Goal: Information Seeking & Learning: Learn about a topic

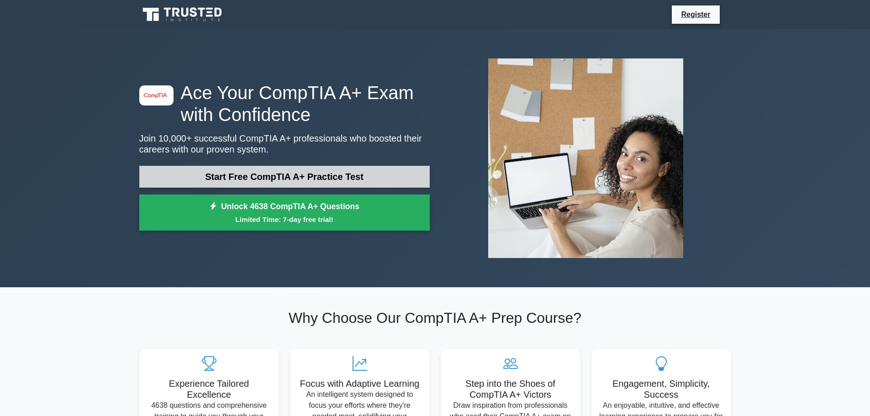
click at [274, 178] on link "Start Free CompTIA A+ Practice Test" at bounding box center [284, 177] width 290 height 22
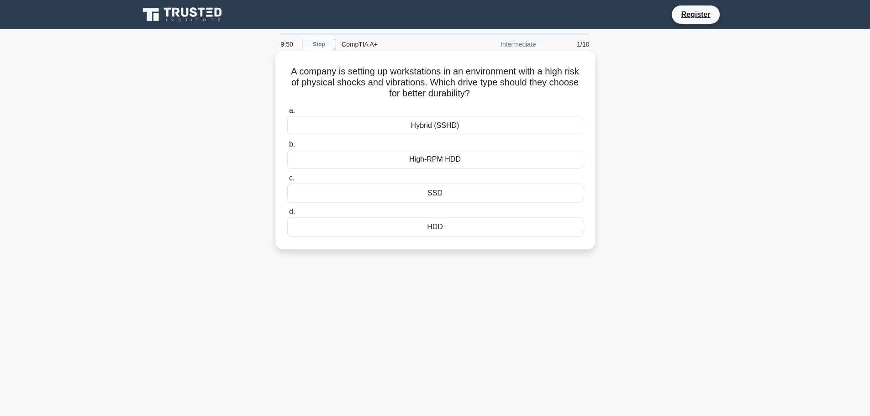
click at [439, 198] on div "SSD" at bounding box center [435, 193] width 296 height 19
click at [287, 181] on input "c. SSD" at bounding box center [287, 178] width 0 height 6
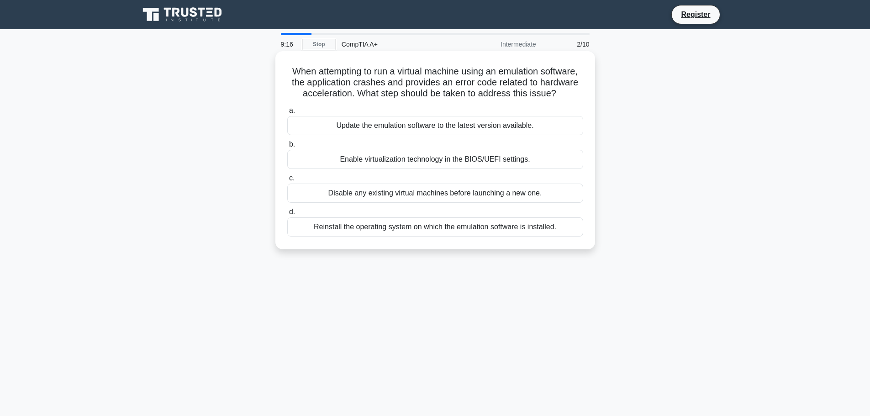
click at [419, 127] on div "Update the emulation software to the latest version available." at bounding box center [435, 125] width 296 height 19
click at [287, 114] on input "a. Update the emulation software to the latest version available." at bounding box center [287, 111] width 0 height 6
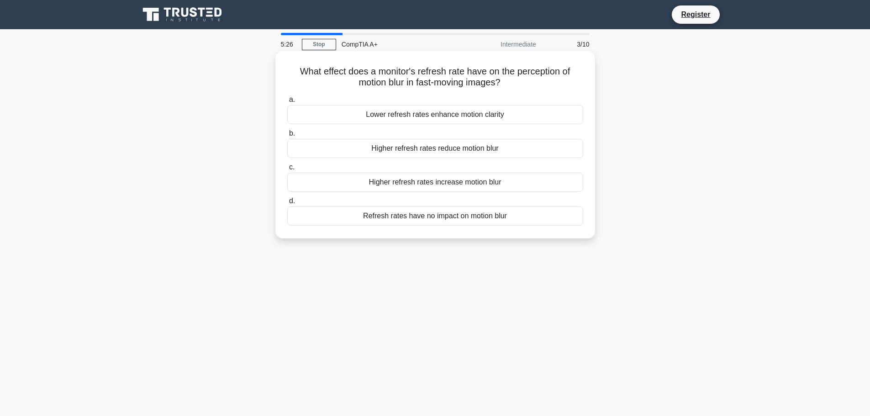
click at [427, 148] on div "Higher refresh rates reduce motion blur" at bounding box center [435, 148] width 296 height 19
click at [287, 137] on input "b. Higher refresh rates reduce motion blur" at bounding box center [287, 134] width 0 height 6
click at [433, 116] on div "Increased data transfer rate" at bounding box center [435, 114] width 296 height 19
click at [287, 103] on input "a. Increased data transfer rate" at bounding box center [287, 100] width 0 height 6
click at [431, 218] on div "Slow internet connection" at bounding box center [435, 215] width 296 height 19
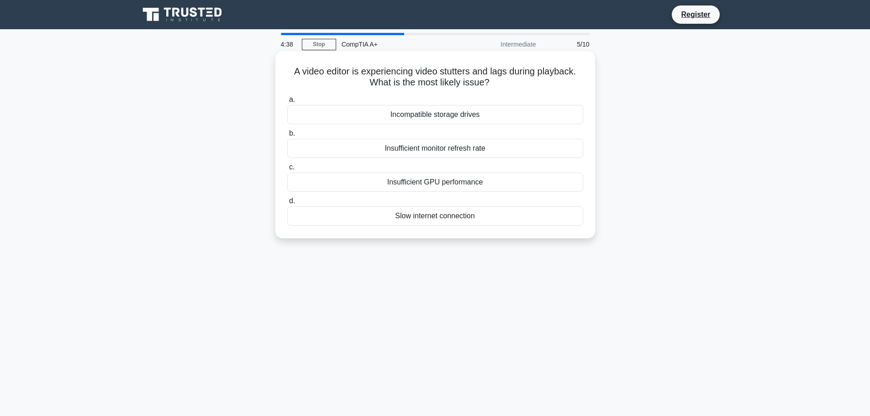
click at [287, 204] on input "d. Slow internet connection" at bounding box center [287, 201] width 0 height 6
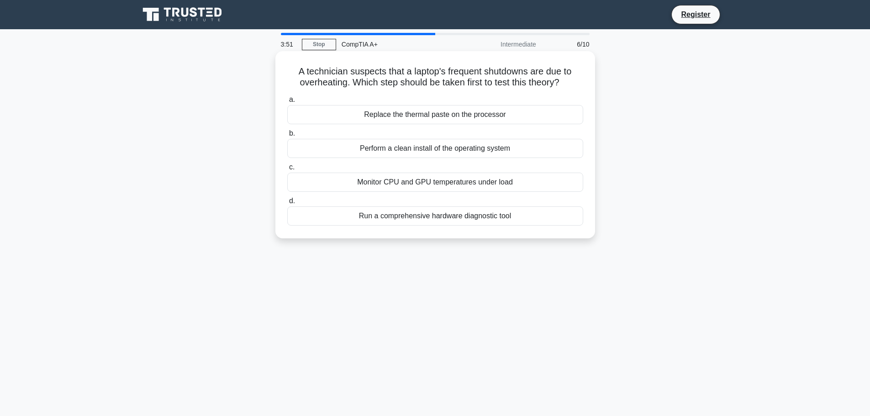
click at [428, 217] on div "Run a comprehensive hardware diagnostic tool" at bounding box center [435, 215] width 296 height 19
click at [287, 204] on input "d. Run a comprehensive hardware diagnostic tool" at bounding box center [287, 201] width 0 height 6
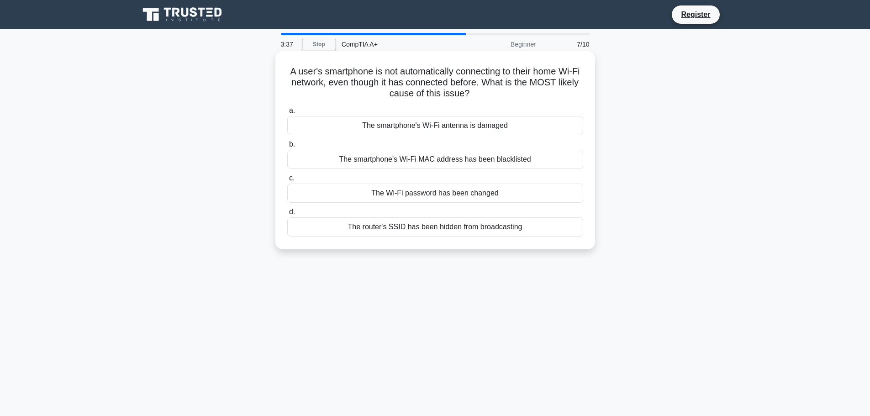
click at [427, 195] on div "The Wi-Fi password has been changed" at bounding box center [435, 193] width 296 height 19
click at [287, 181] on input "c. The Wi-Fi password has been changed" at bounding box center [287, 178] width 0 height 6
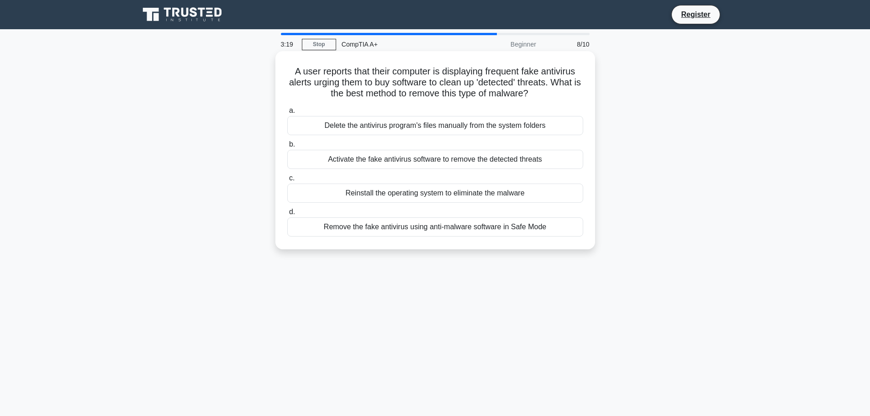
click at [414, 228] on div "Remove the fake antivirus using anti-malware software in Safe Mode" at bounding box center [435, 226] width 296 height 19
click at [287, 215] on input "d. Remove the fake antivirus using anti-malware software in Safe Mode" at bounding box center [287, 212] width 0 height 6
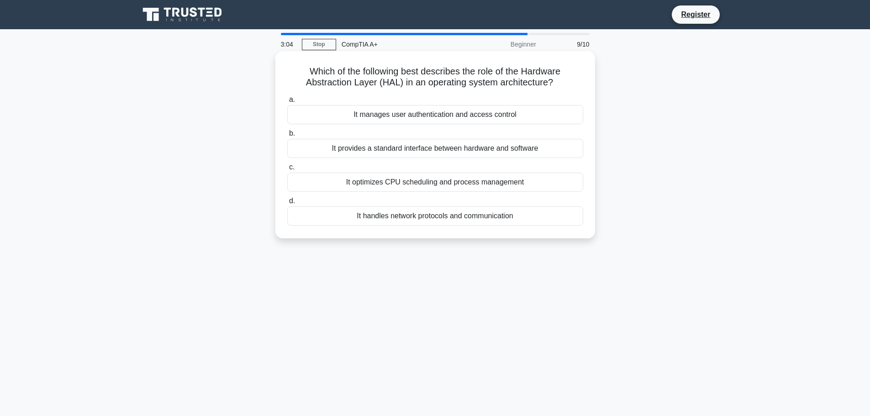
click at [428, 150] on div "It provides a standard interface between hardware and software" at bounding box center [435, 148] width 296 height 19
click at [287, 137] on input "b. It provides a standard interface between hardware and software" at bounding box center [287, 134] width 0 height 6
click at [428, 216] on div "Restart the video calling application" at bounding box center [435, 215] width 296 height 19
click at [287, 204] on input "d. Restart the video calling application" at bounding box center [287, 201] width 0 height 6
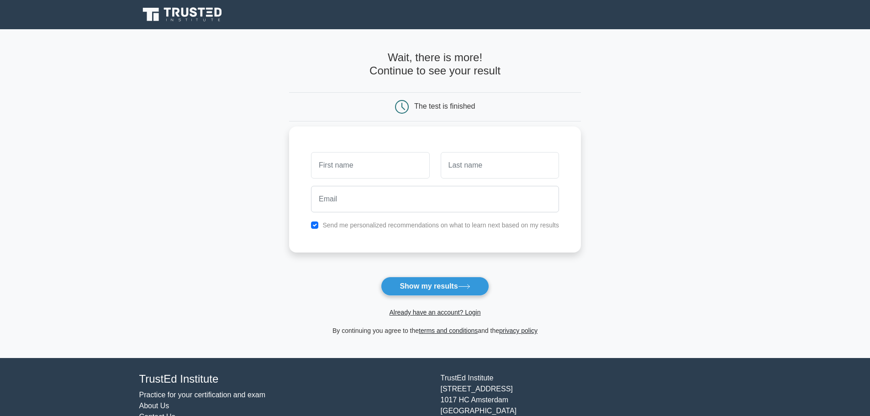
click at [374, 165] on input "text" at bounding box center [370, 165] width 118 height 26
type input "[PERSON_NAME]"
click at [464, 161] on input "text" at bounding box center [500, 165] width 118 height 26
type input "[PERSON_NAME]"
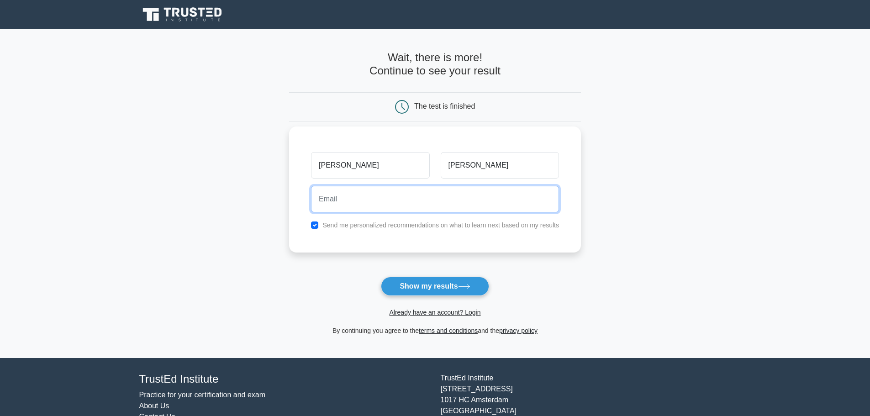
click at [462, 197] on input "email" at bounding box center [435, 199] width 248 height 26
type input "rsmith312619@gmail.com"
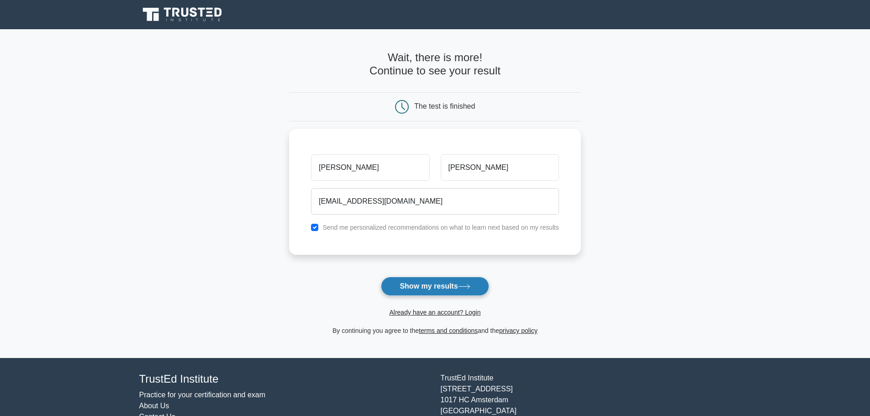
click at [415, 282] on button "Show my results" at bounding box center [435, 286] width 108 height 19
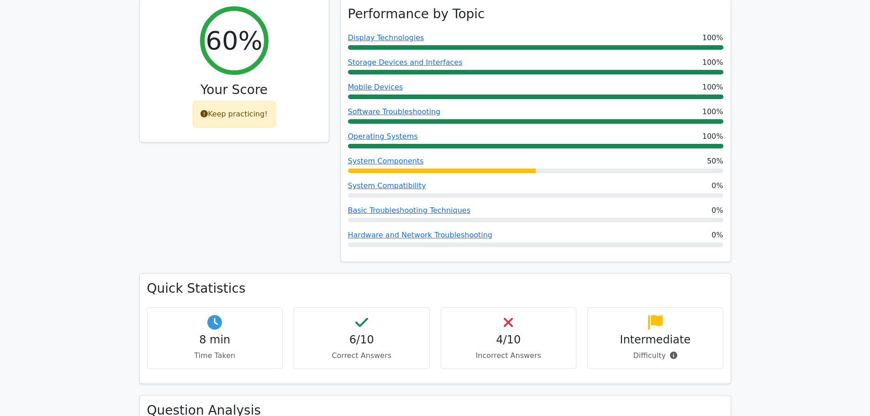
scroll to position [370, 0]
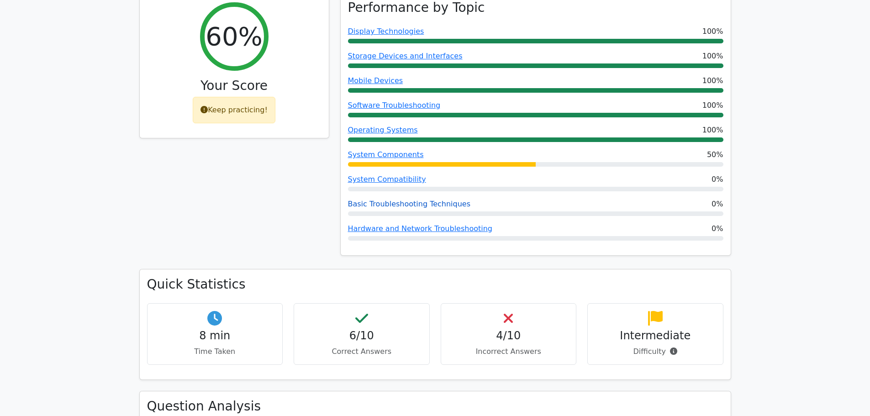
click at [399, 200] on link "Basic Troubleshooting Techniques" at bounding box center [409, 204] width 123 height 9
